Goal: Information Seeking & Learning: Learn about a topic

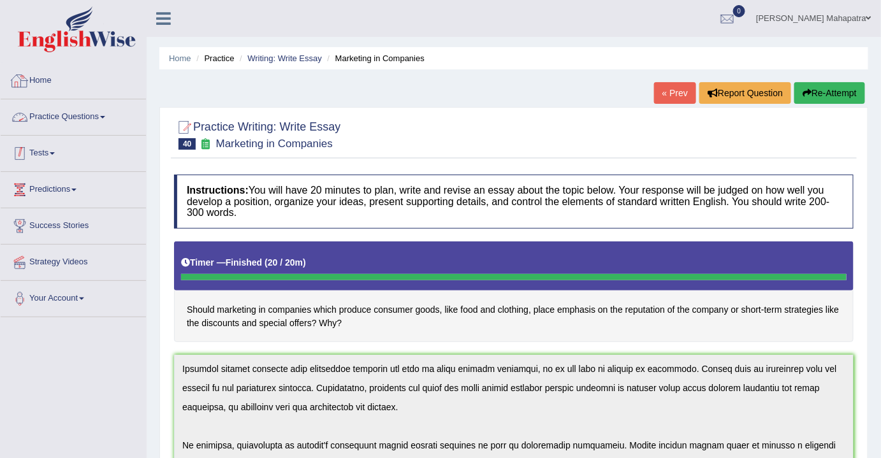
click at [31, 145] on link "Tests" at bounding box center [73, 152] width 145 height 32
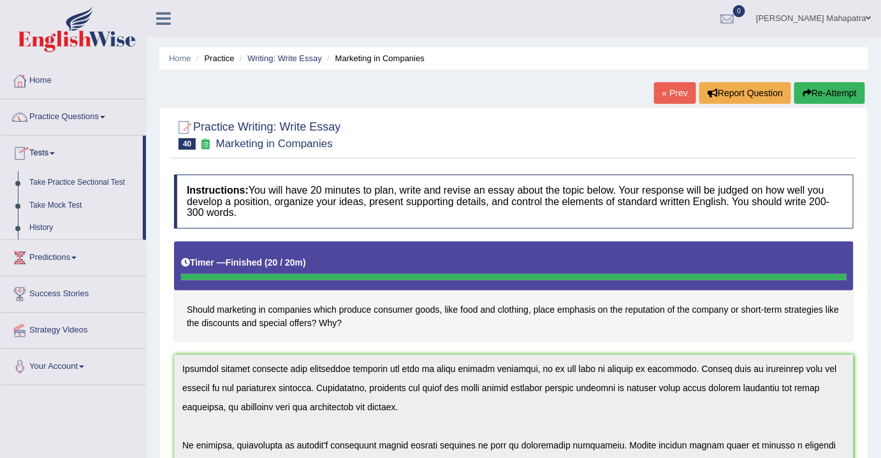
click at [40, 233] on link "History" at bounding box center [83, 228] width 119 height 23
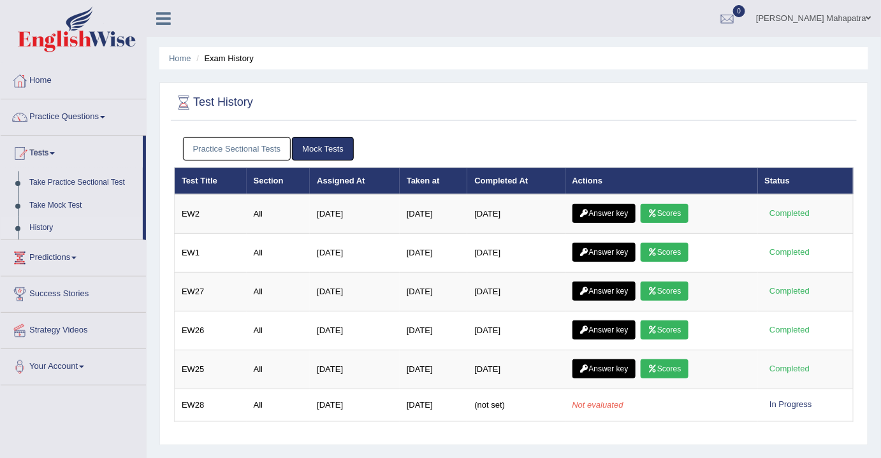
click at [608, 208] on link "Answer key" at bounding box center [603, 213] width 63 height 19
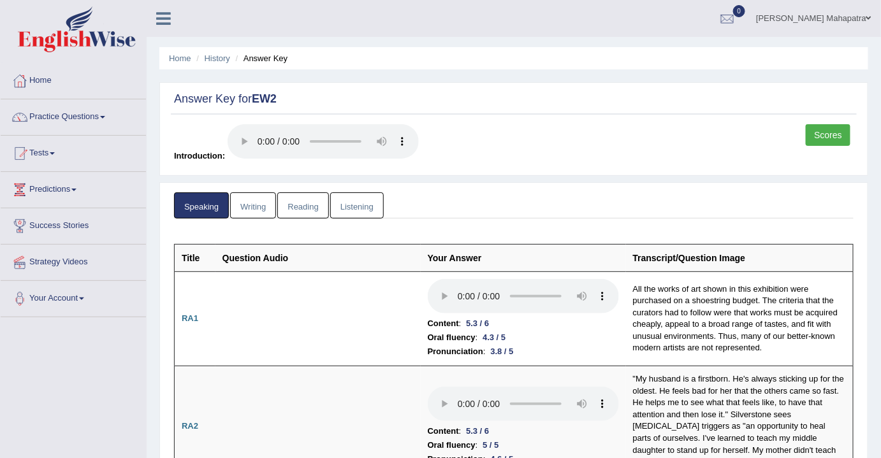
click at [255, 208] on link "Writing" at bounding box center [253, 205] width 46 height 26
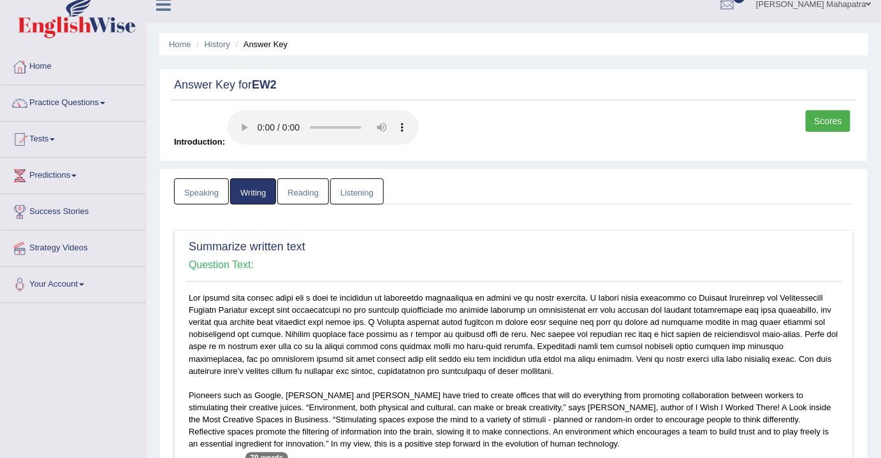
scroll to position [11, 0]
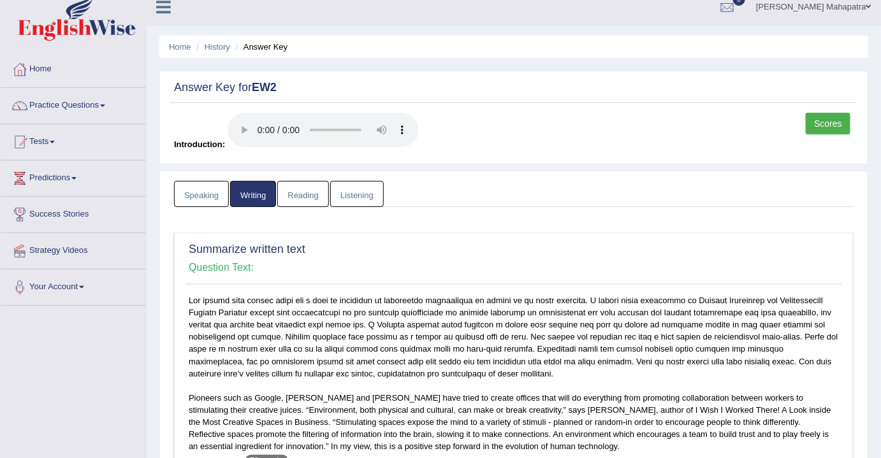
click at [361, 190] on link "Listening" at bounding box center [357, 194] width 54 height 26
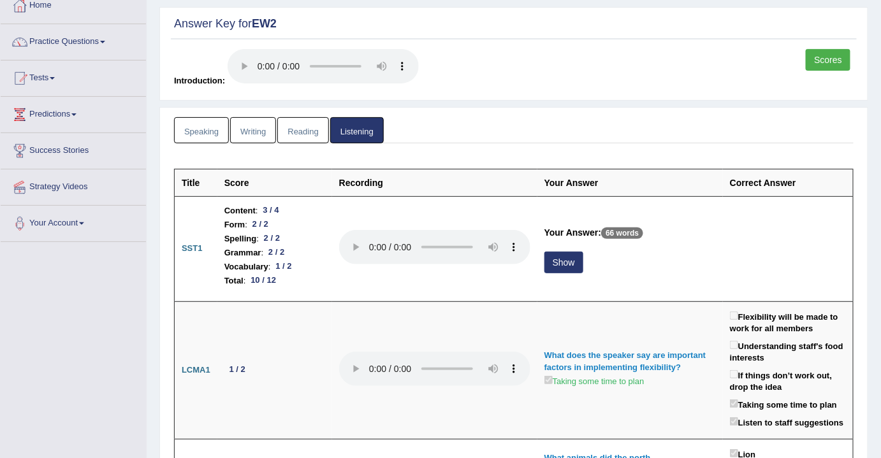
scroll to position [0, 0]
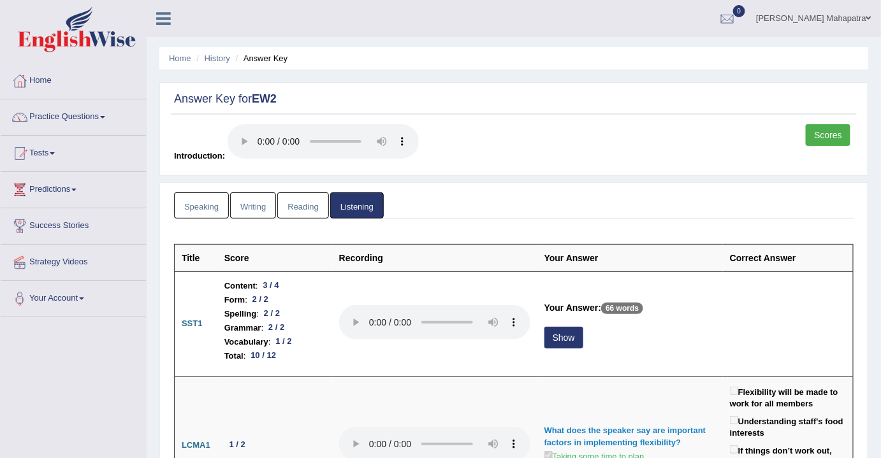
click at [253, 206] on link "Writing" at bounding box center [253, 205] width 46 height 26
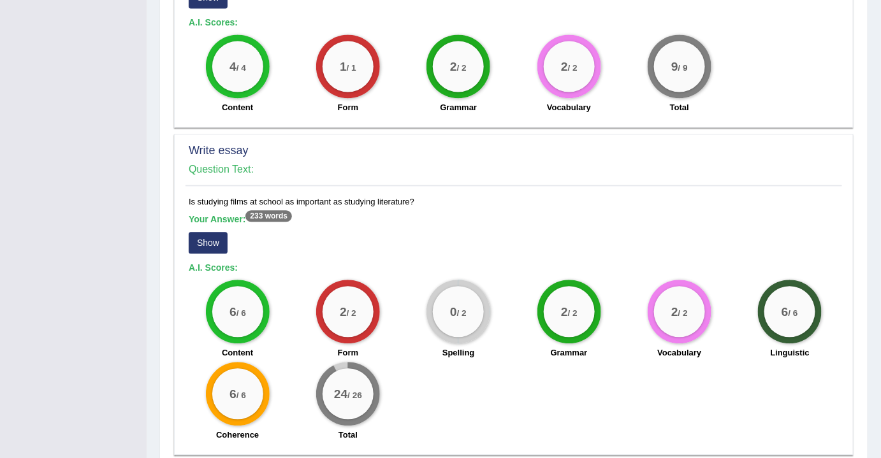
scroll to position [860, 0]
